Goal: Navigation & Orientation: Understand site structure

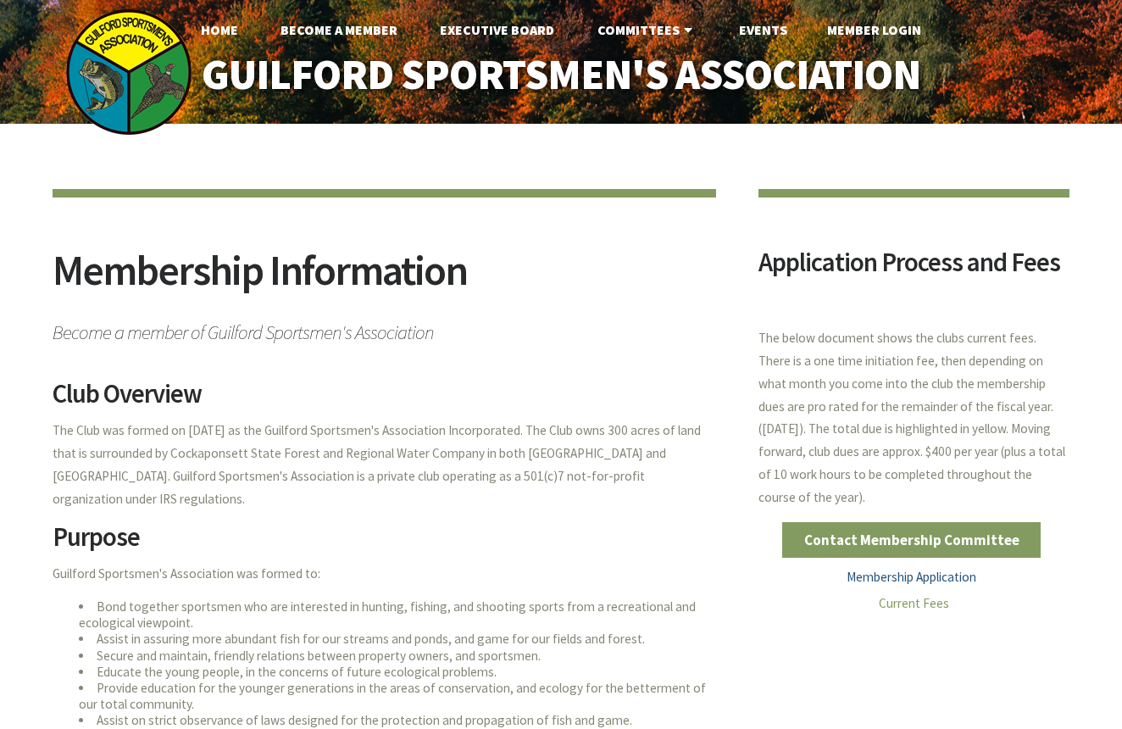
click at [961, 569] on link "Membership Application" at bounding box center [912, 577] width 130 height 16
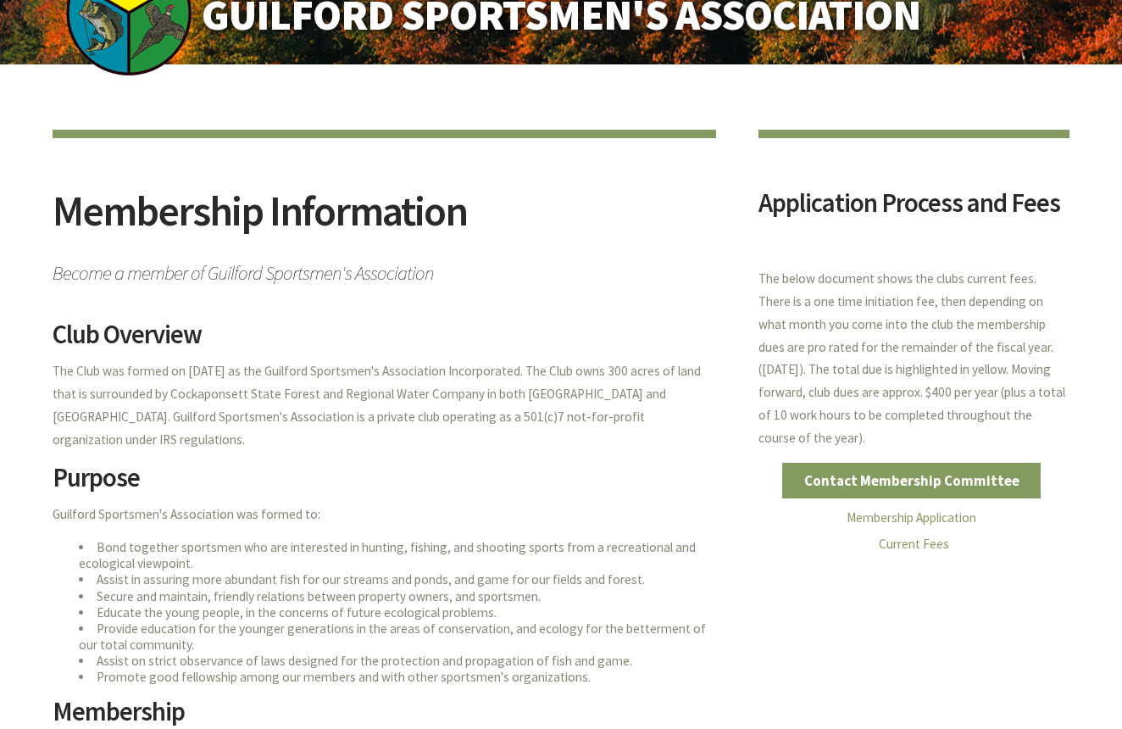
scroll to position [53, 0]
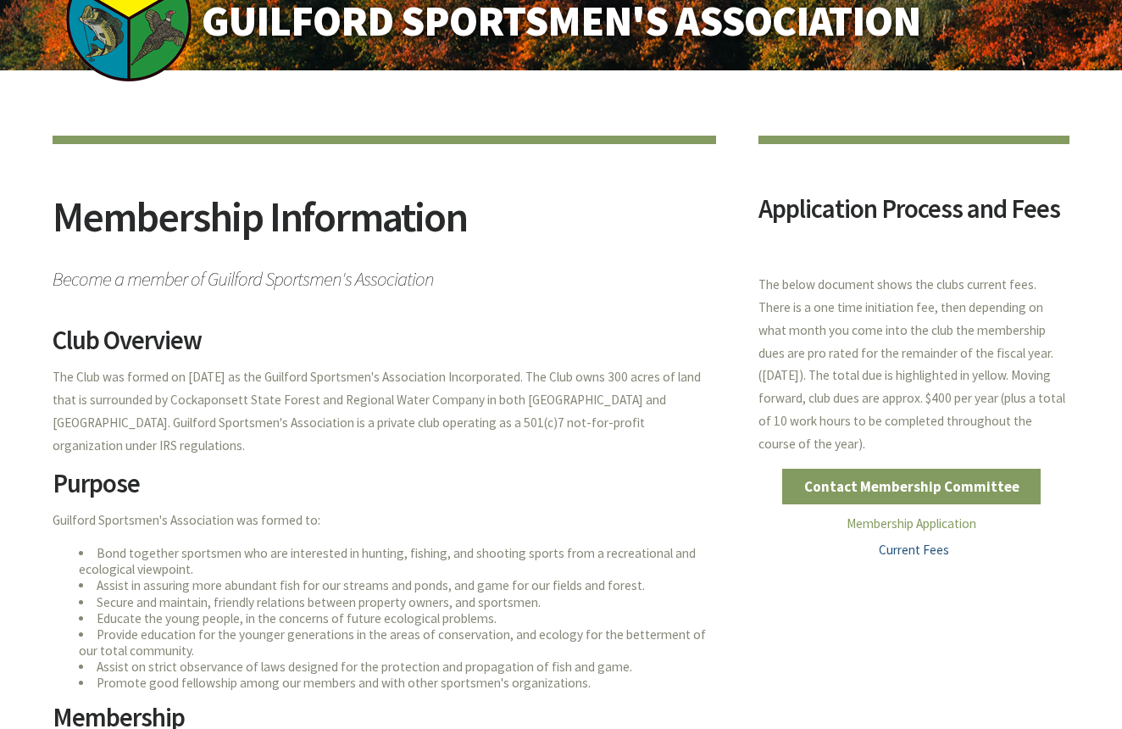
click at [927, 542] on link "Current Fees" at bounding box center [914, 550] width 70 height 16
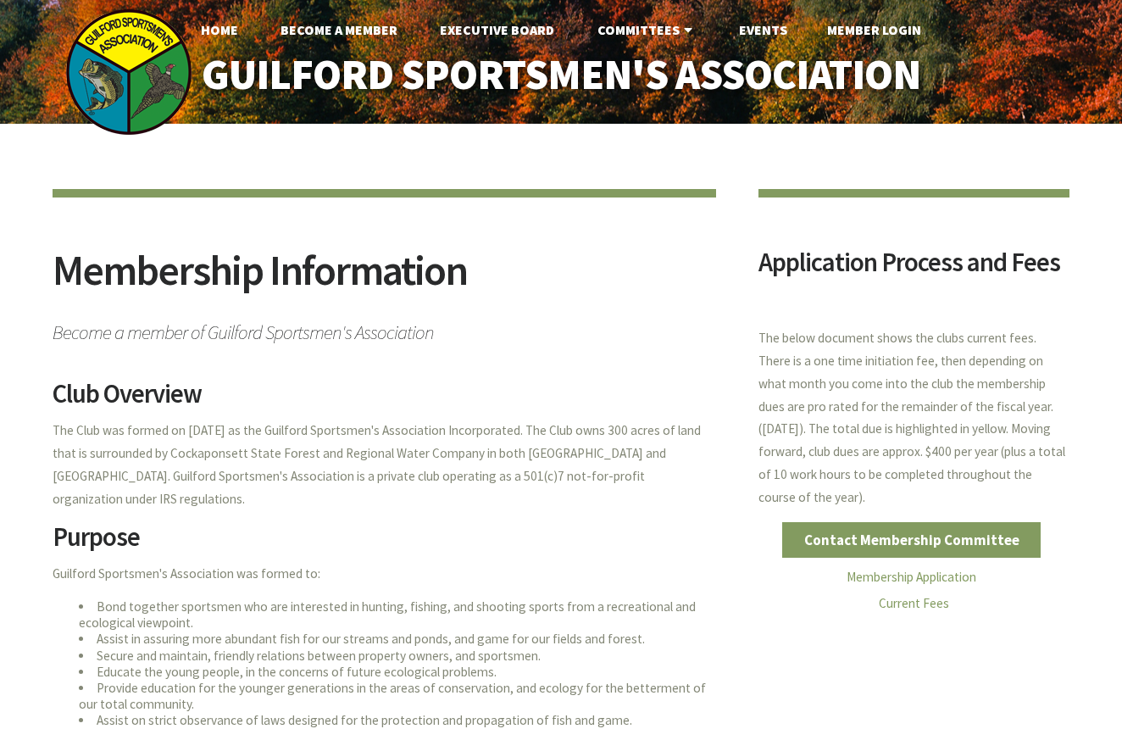
scroll to position [0, 0]
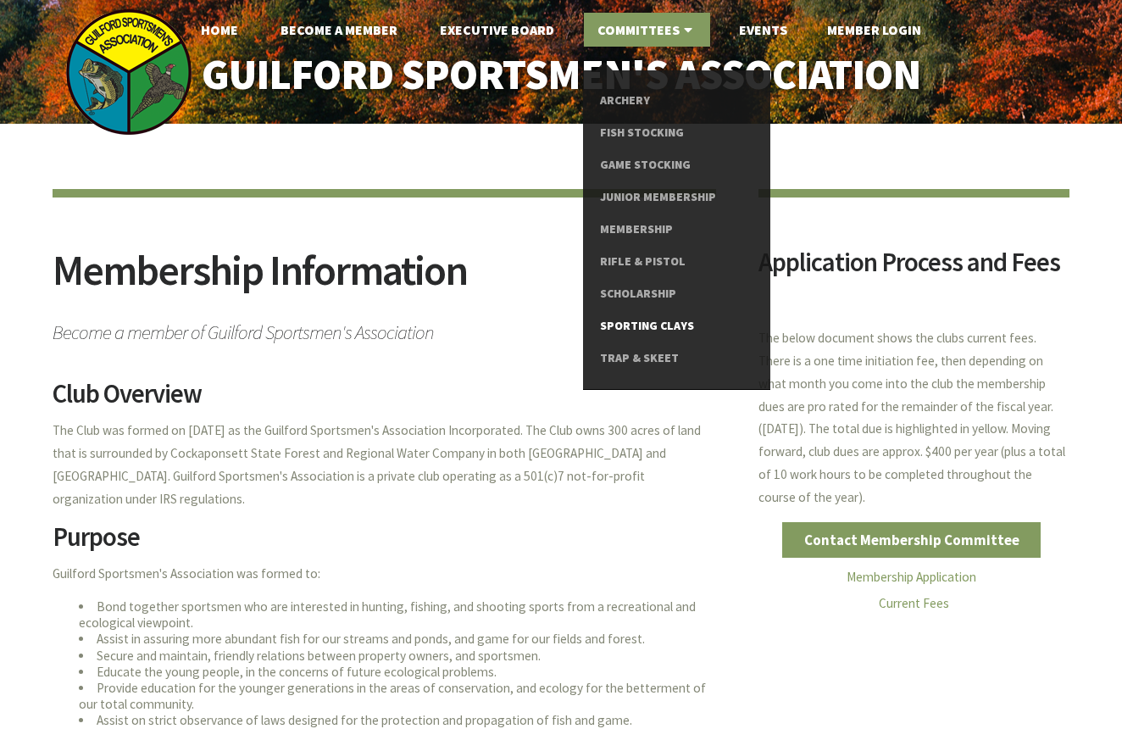
click at [696, 314] on link "Sporting Clays" at bounding box center [676, 326] width 152 height 32
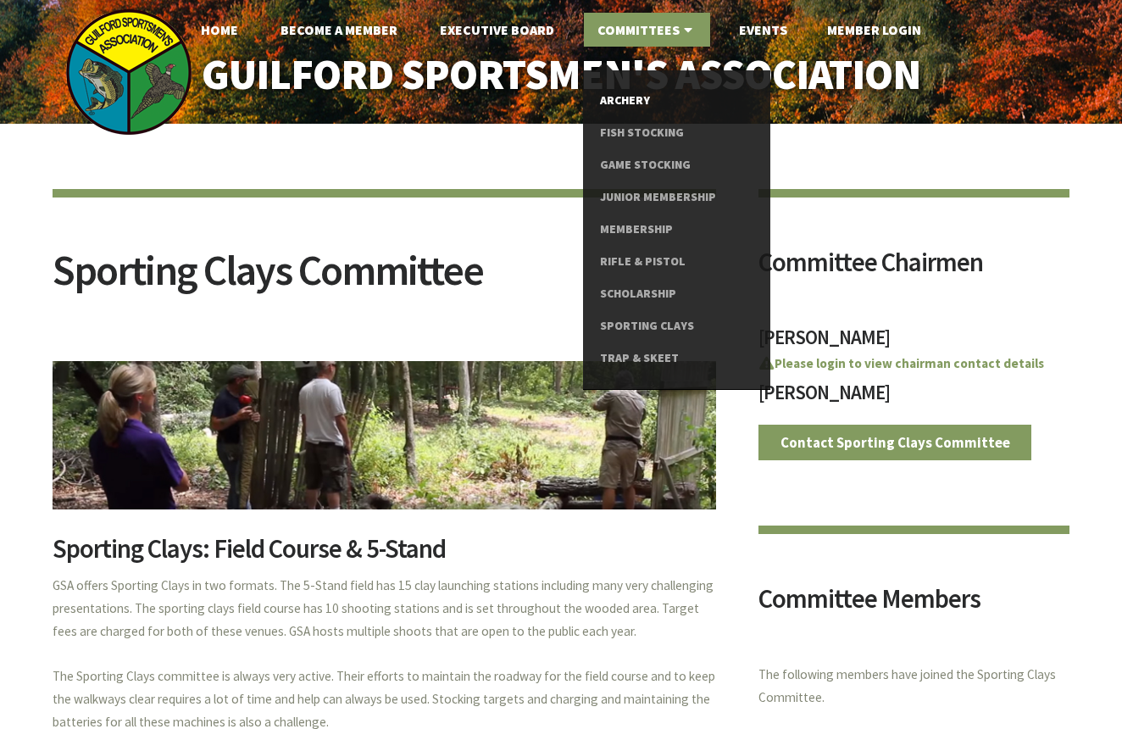
click at [646, 99] on link "Archery" at bounding box center [676, 101] width 152 height 32
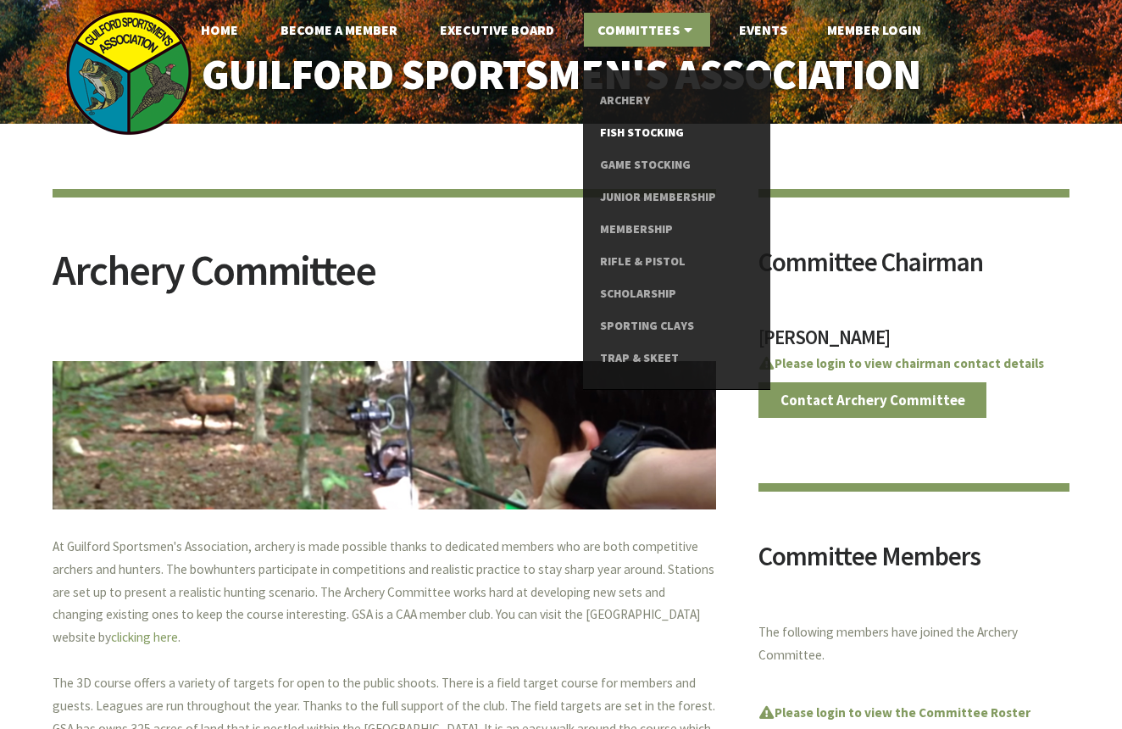
click at [665, 125] on link "Fish Stocking" at bounding box center [676, 133] width 152 height 32
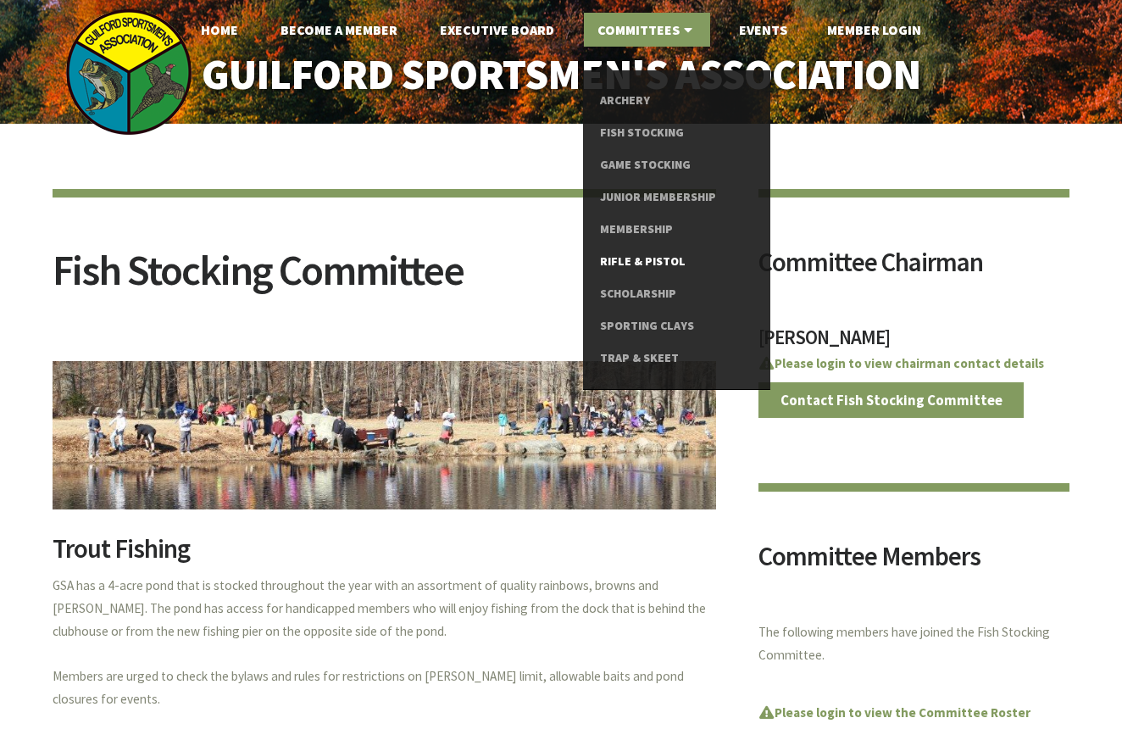
click at [649, 251] on link "Rifle & Pistol" at bounding box center [676, 262] width 152 height 32
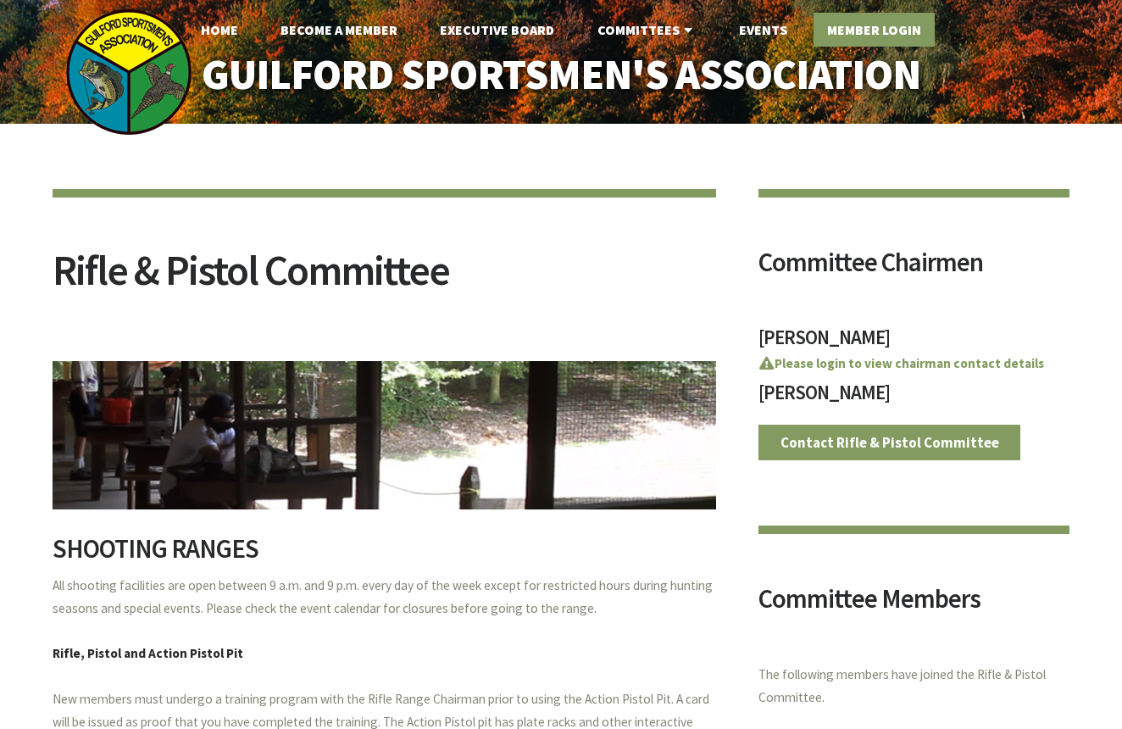
click at [857, 35] on link "Member Login" at bounding box center [874, 30] width 121 height 34
